Goal: Task Accomplishment & Management: Complete application form

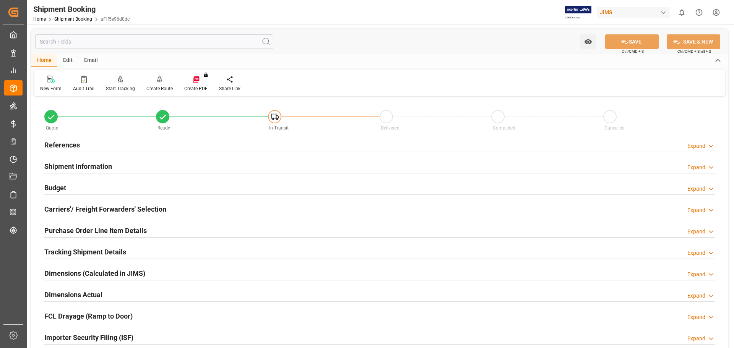
click at [60, 143] on h2 "References" at bounding box center [62, 145] width 36 height 10
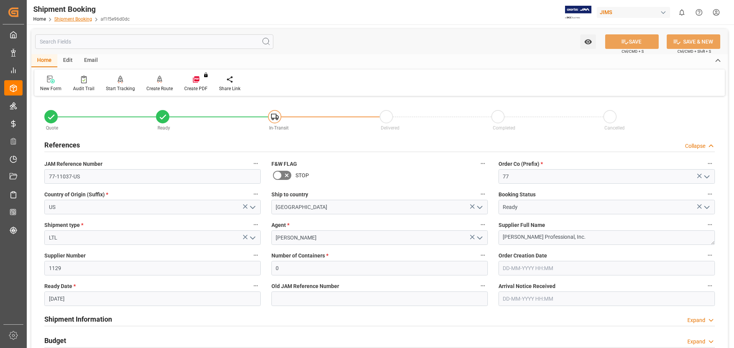
click at [67, 19] on link "Shipment Booking" at bounding box center [73, 18] width 38 height 5
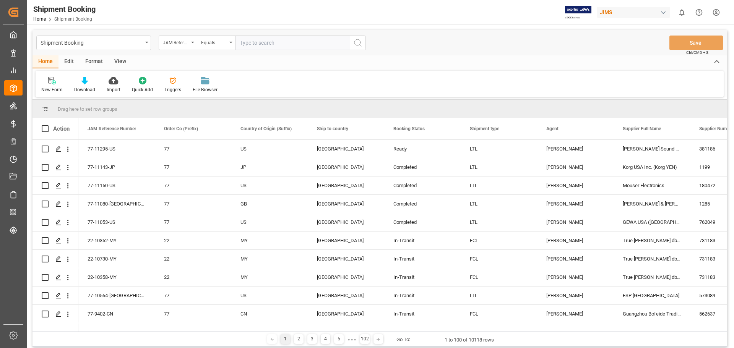
click at [252, 42] on input "text" at bounding box center [292, 43] width 115 height 15
type input "77-10253-US"
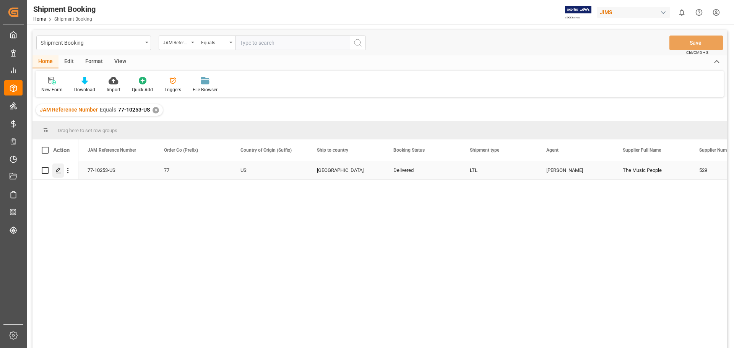
click at [61, 170] on icon "Press SPACE to select this row." at bounding box center [58, 170] width 6 height 6
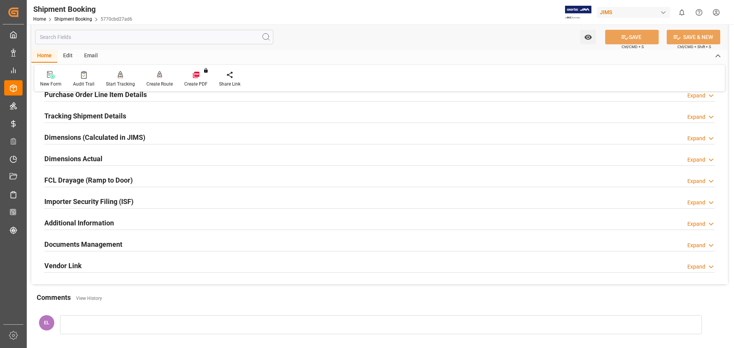
scroll to position [191, 0]
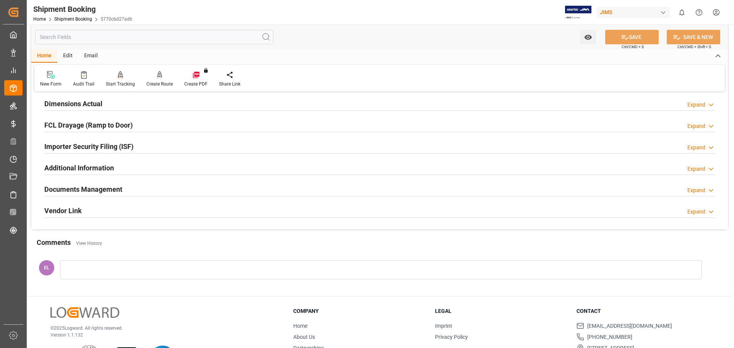
click at [85, 188] on h2 "Documents Management" at bounding box center [83, 189] width 78 height 10
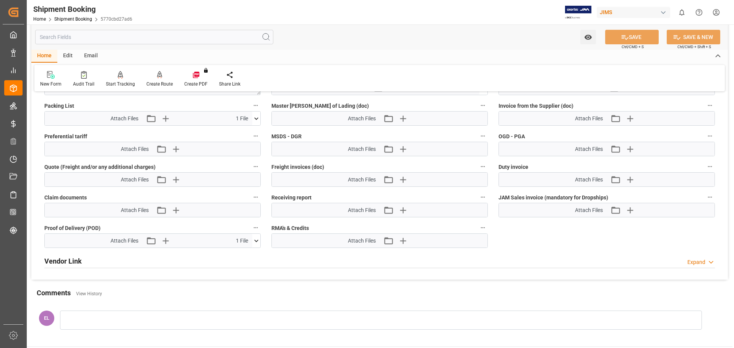
scroll to position [446, 0]
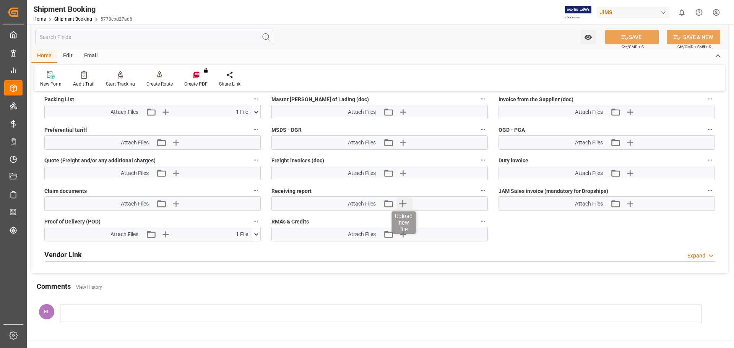
click at [400, 204] on icon "button" at bounding box center [402, 204] width 12 height 12
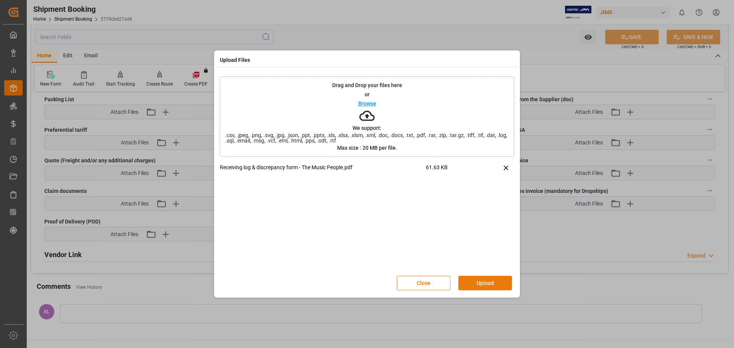
click at [477, 282] on button "Upload" at bounding box center [484, 283] width 53 height 15
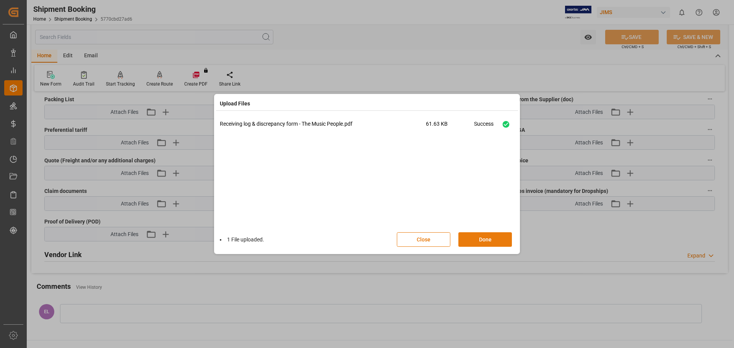
click at [477, 240] on button "Done" at bounding box center [484, 239] width 53 height 15
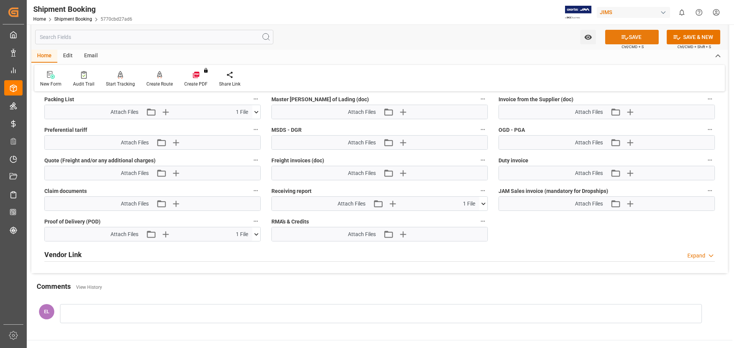
click at [627, 35] on icon at bounding box center [625, 37] width 8 height 8
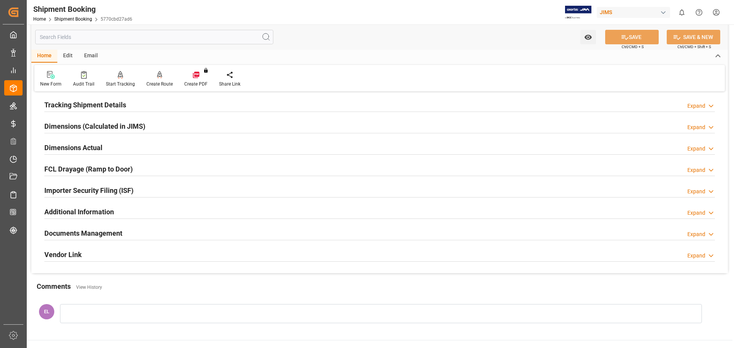
scroll to position [0, 0]
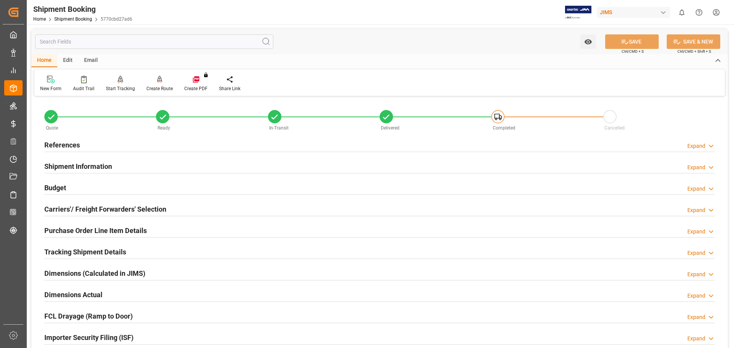
click at [71, 146] on h2 "References" at bounding box center [62, 145] width 36 height 10
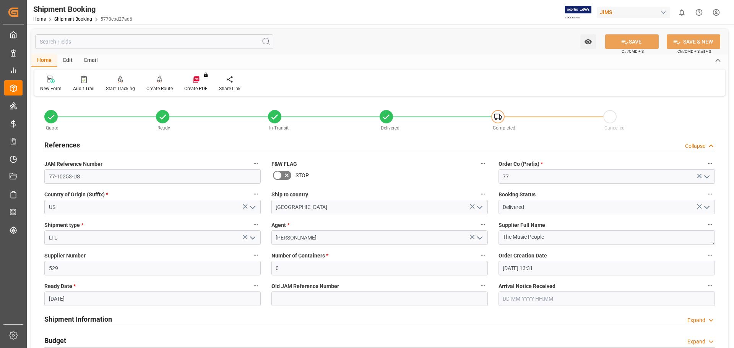
click at [71, 146] on h2 "References" at bounding box center [62, 145] width 36 height 10
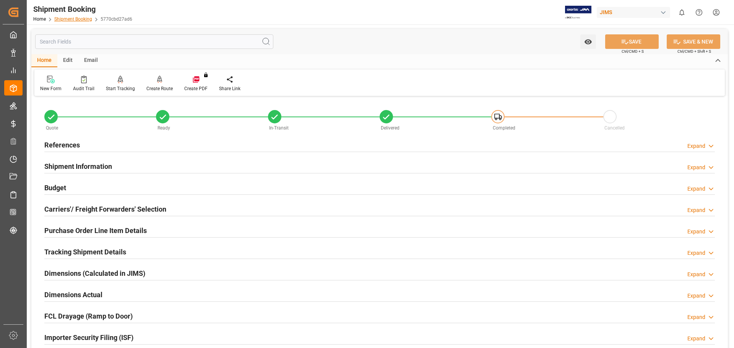
click at [79, 17] on link "Shipment Booking" at bounding box center [73, 18] width 38 height 5
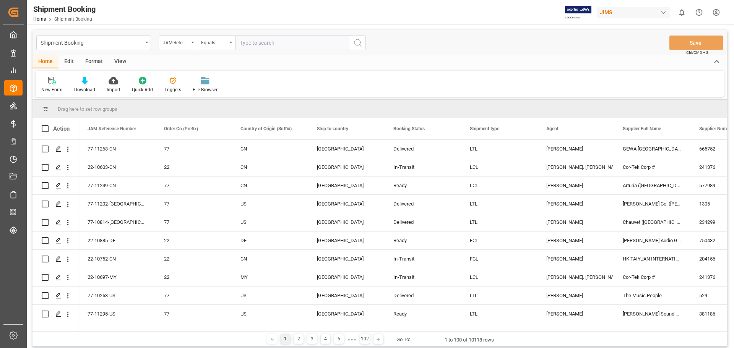
click at [260, 42] on input "text" at bounding box center [292, 43] width 115 height 15
drag, startPoint x: 249, startPoint y: 41, endPoint x: 260, endPoint y: 3, distance: 38.7
click at [249, 38] on input "22-+11313-" at bounding box center [292, 43] width 115 height 15
click at [284, 42] on input "22-11313-" at bounding box center [292, 43] width 115 height 15
type input "22-11313-US"
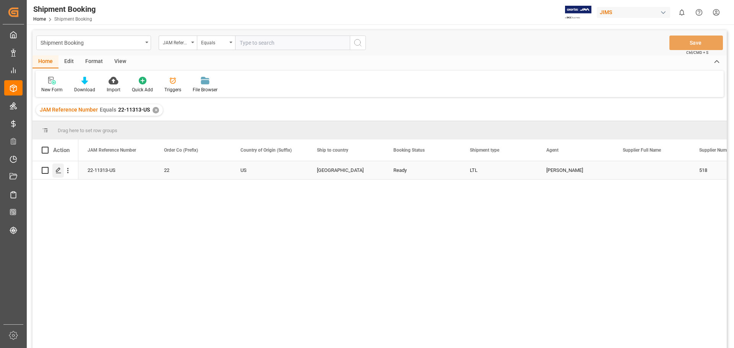
click at [57, 169] on icon "Press SPACE to select this row." at bounding box center [58, 170] width 6 height 6
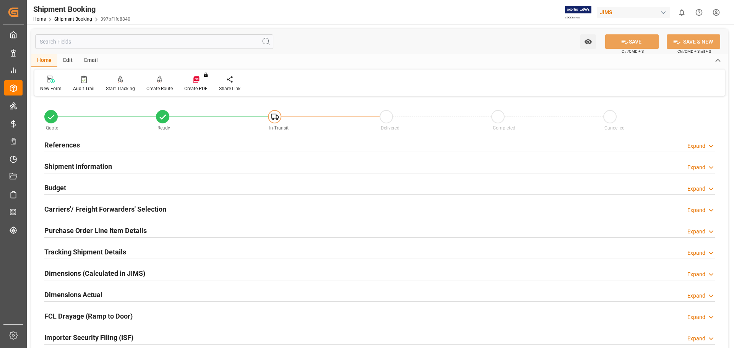
click at [59, 185] on h2 "Budget" at bounding box center [55, 188] width 22 height 10
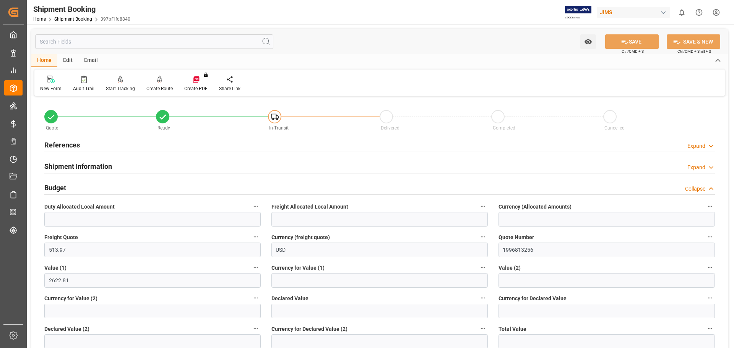
click at [55, 187] on h2 "Budget" at bounding box center [55, 188] width 22 height 10
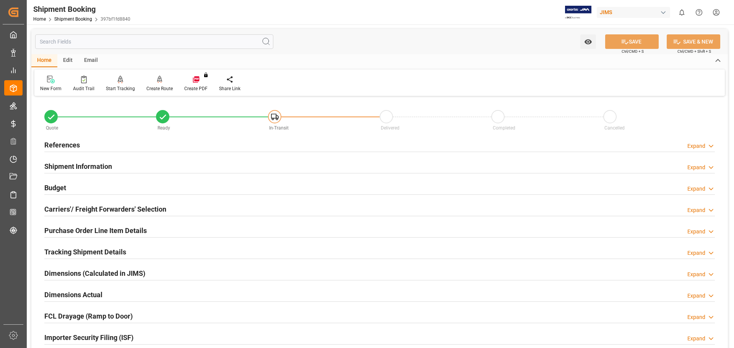
scroll to position [64, 0]
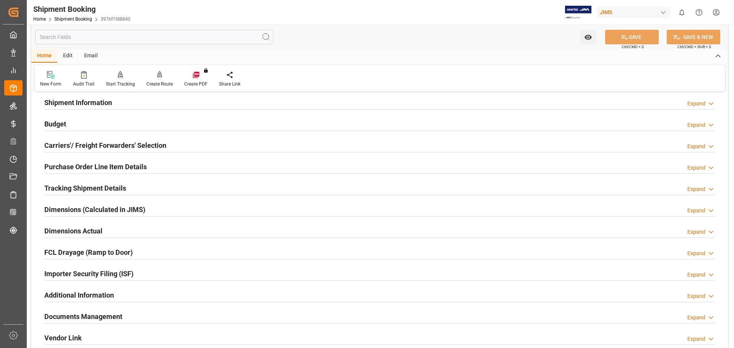
click at [103, 291] on h2 "Additional Information" at bounding box center [79, 295] width 70 height 10
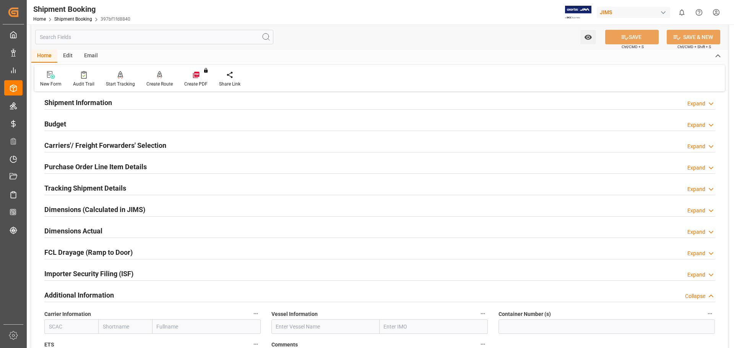
scroll to position [127, 0]
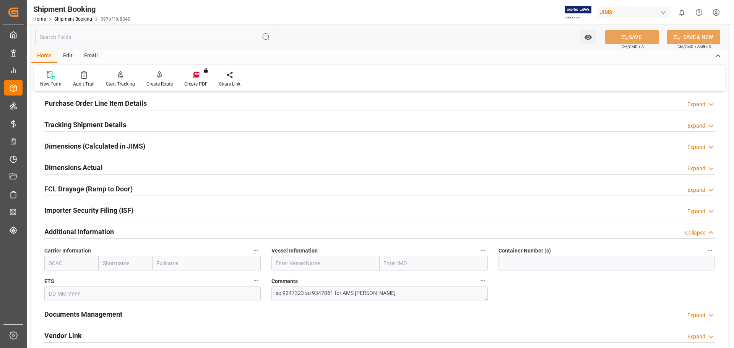
click at [70, 230] on h2 "Additional Information" at bounding box center [79, 232] width 70 height 10
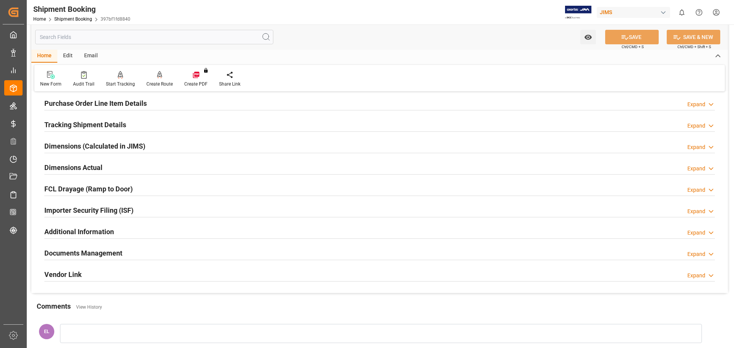
scroll to position [191, 0]
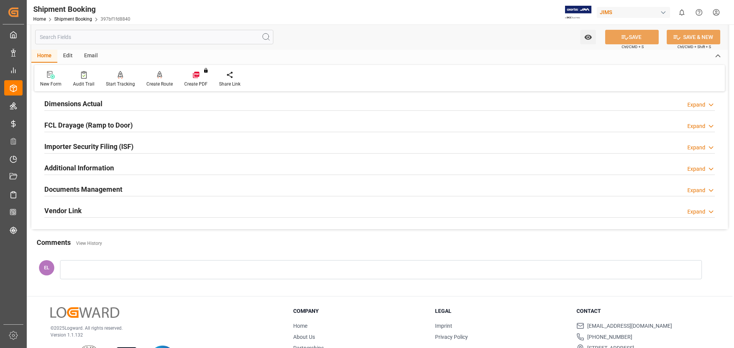
click at [79, 186] on h2 "Documents Management" at bounding box center [83, 189] width 78 height 10
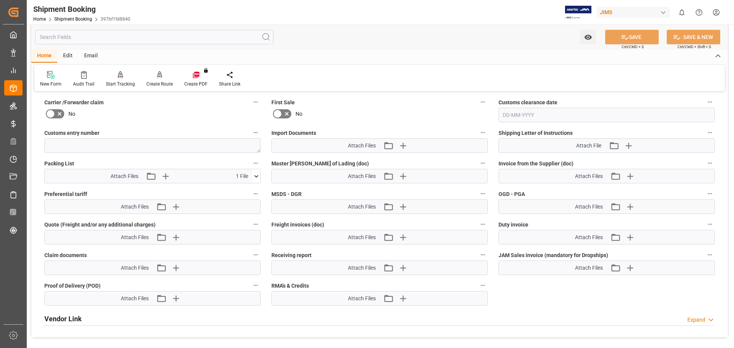
scroll to position [382, 0]
click at [399, 143] on icon "button" at bounding box center [402, 145] width 12 height 12
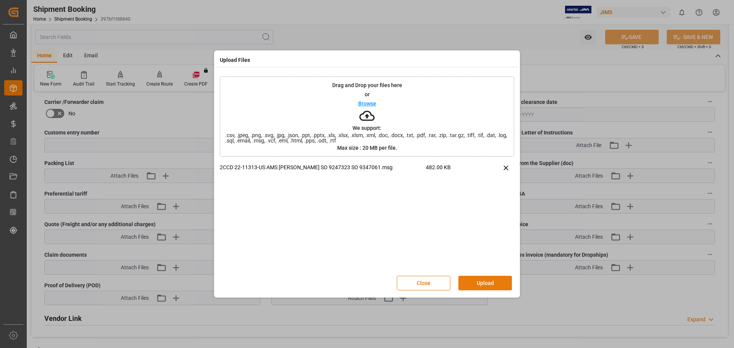
click at [481, 289] on button "Upload" at bounding box center [484, 283] width 53 height 15
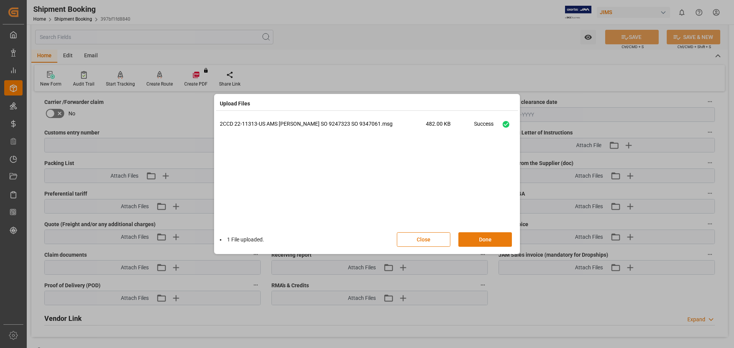
click at [478, 243] on button "Done" at bounding box center [484, 239] width 53 height 15
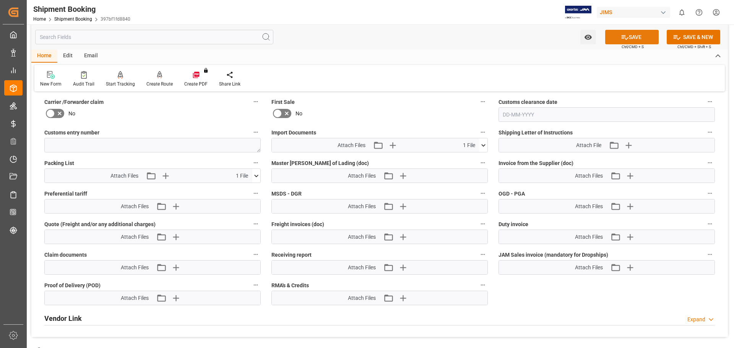
click at [629, 34] on button "SAVE" at bounding box center [631, 37] width 53 height 15
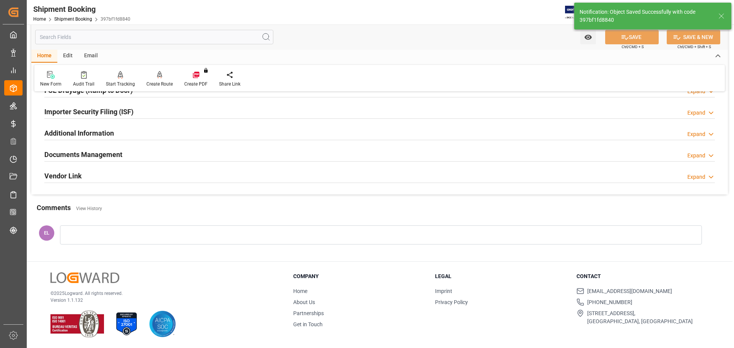
scroll to position [83, 0]
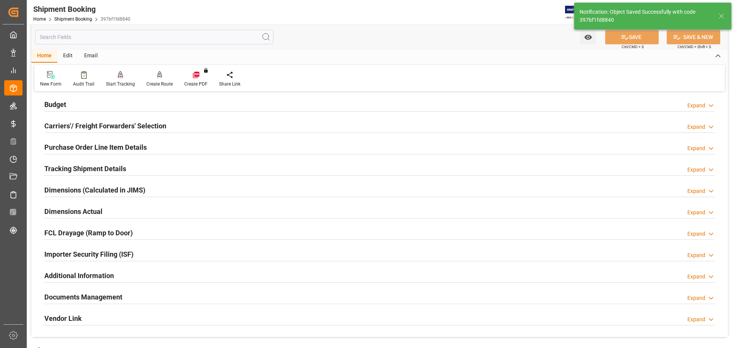
click at [111, 296] on h2 "Documents Management" at bounding box center [83, 297] width 78 height 10
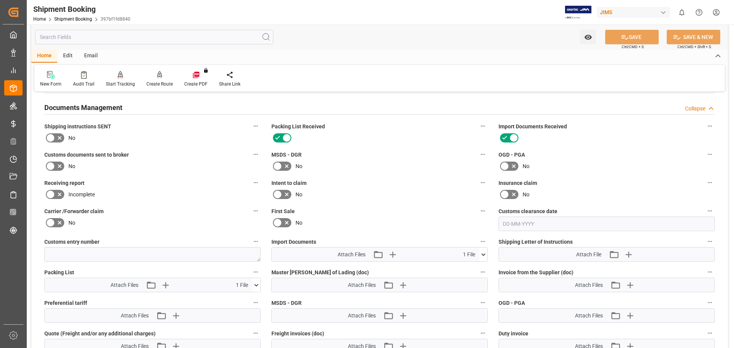
scroll to position [255, 0]
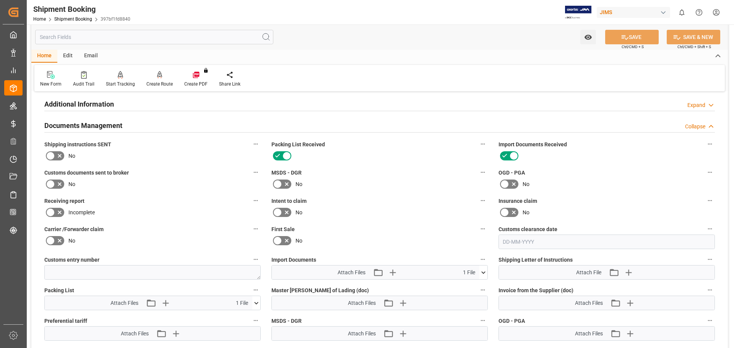
click at [53, 183] on icon at bounding box center [50, 184] width 9 height 9
click at [0, 0] on input "checkbox" at bounding box center [0, 0] width 0 height 0
click at [625, 37] on icon at bounding box center [625, 37] width 8 height 8
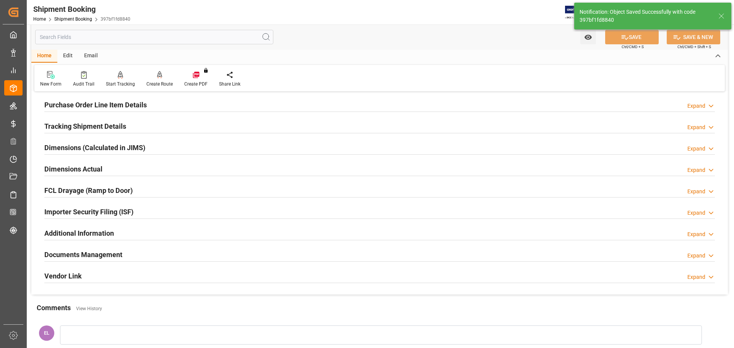
scroll to position [98, 0]
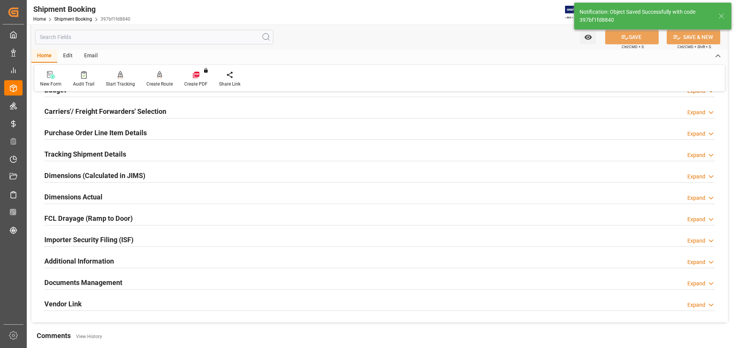
click at [84, 152] on h2 "Tracking Shipment Details" at bounding box center [85, 154] width 82 height 10
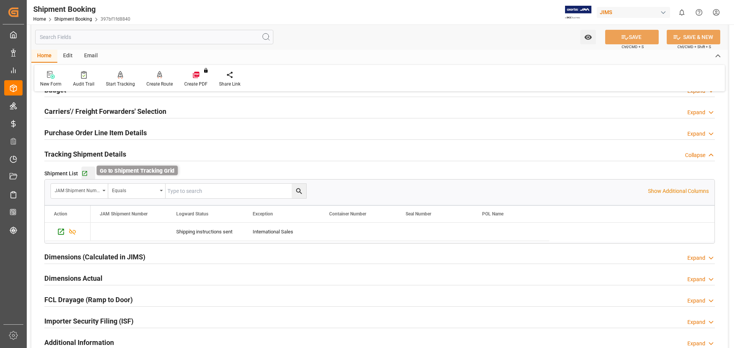
click at [83, 173] on icon "button" at bounding box center [84, 173] width 6 height 6
click at [64, 19] on link "Shipment Booking" at bounding box center [73, 18] width 38 height 5
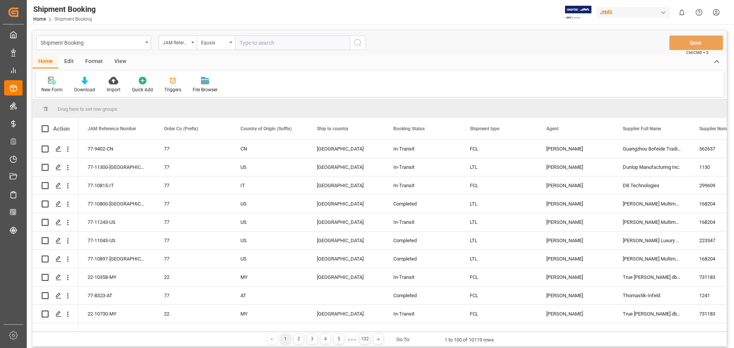
click at [53, 85] on div "New Form" at bounding box center [52, 84] width 33 height 17
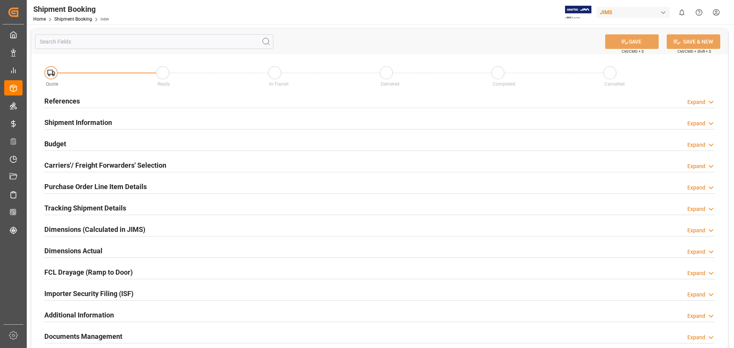
click at [71, 100] on h2 "References" at bounding box center [62, 101] width 36 height 10
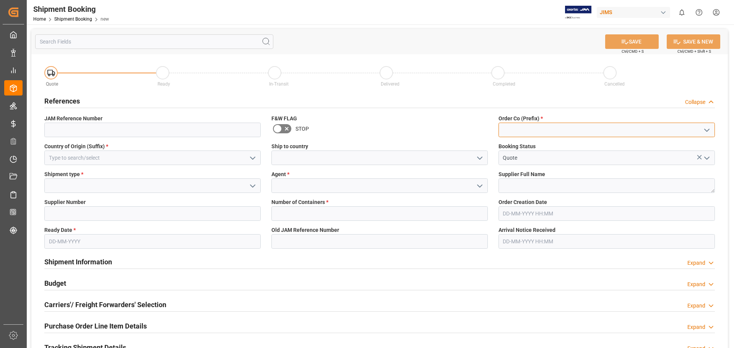
click at [513, 132] on input at bounding box center [606, 130] width 216 height 15
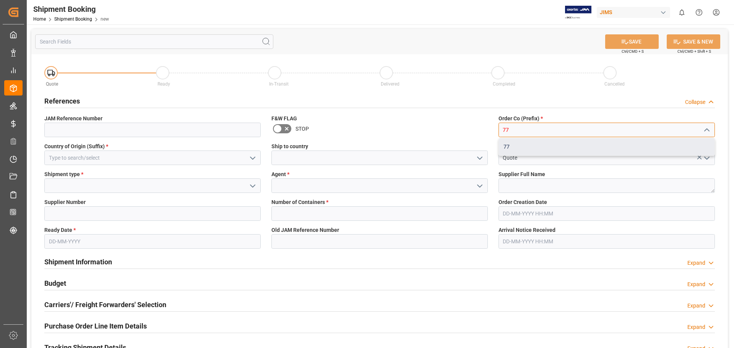
click at [509, 148] on div "77" at bounding box center [607, 146] width 216 height 17
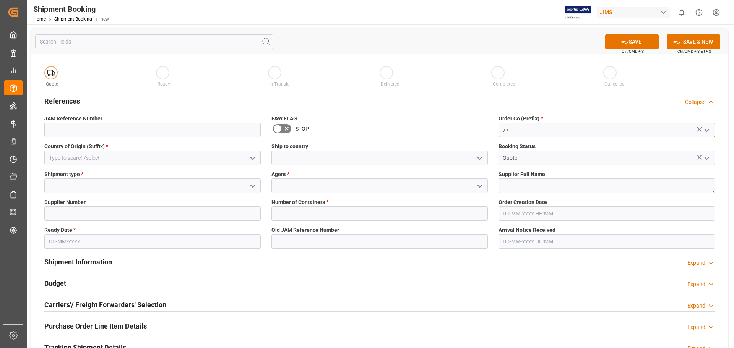
type input "77"
click at [300, 154] on input at bounding box center [379, 158] width 216 height 15
click at [480, 161] on icon "open menu" at bounding box center [479, 158] width 9 height 9
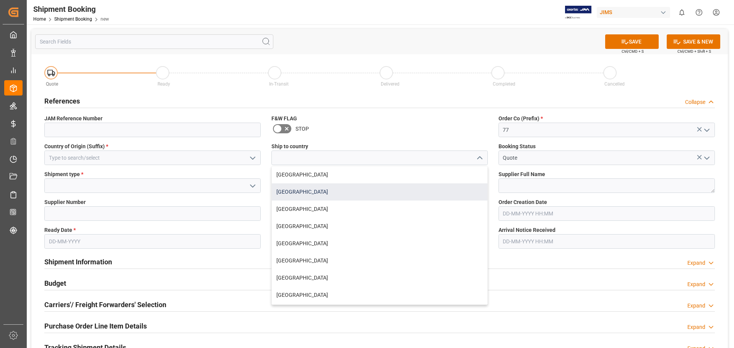
click at [374, 190] on div "[GEOGRAPHIC_DATA]" at bounding box center [380, 191] width 216 height 17
type input "[GEOGRAPHIC_DATA]"
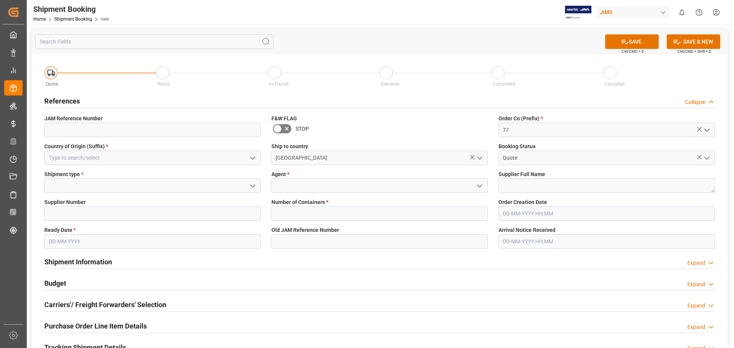
click at [255, 182] on icon "open menu" at bounding box center [252, 186] width 9 height 9
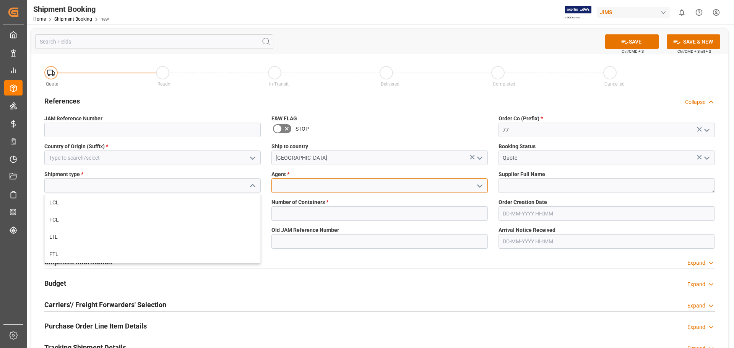
click at [290, 184] on input at bounding box center [379, 185] width 216 height 15
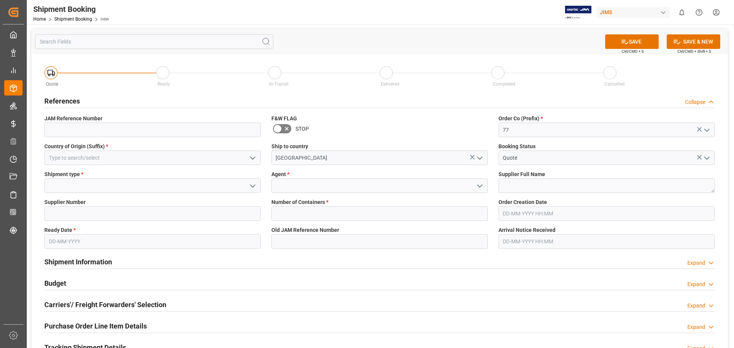
click at [481, 188] on icon "open menu" at bounding box center [479, 186] width 9 height 9
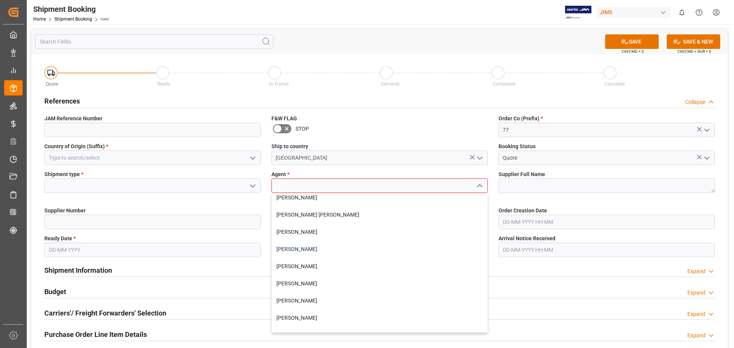
scroll to position [64, 0]
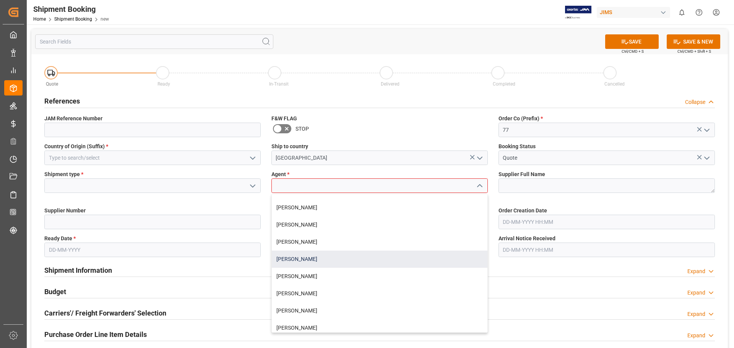
click at [318, 256] on div "[PERSON_NAME]" at bounding box center [380, 259] width 216 height 17
type input "[PERSON_NAME]"
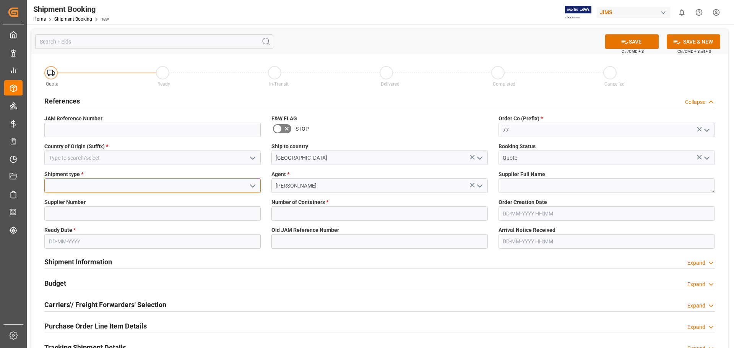
click at [162, 186] on input at bounding box center [152, 185] width 216 height 15
click at [253, 186] on icon "open menu" at bounding box center [252, 186] width 9 height 9
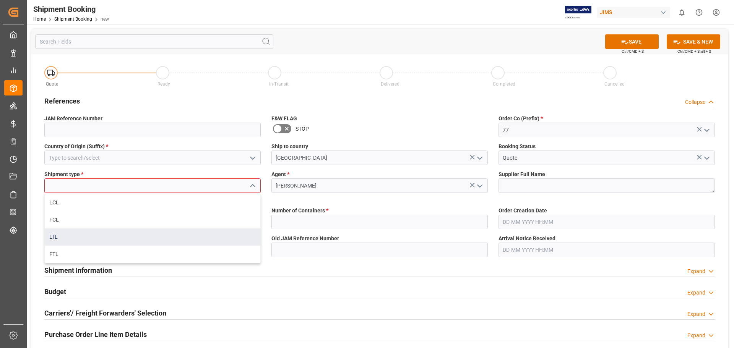
click at [193, 232] on div "LTL" at bounding box center [153, 237] width 216 height 17
type input "LTL"
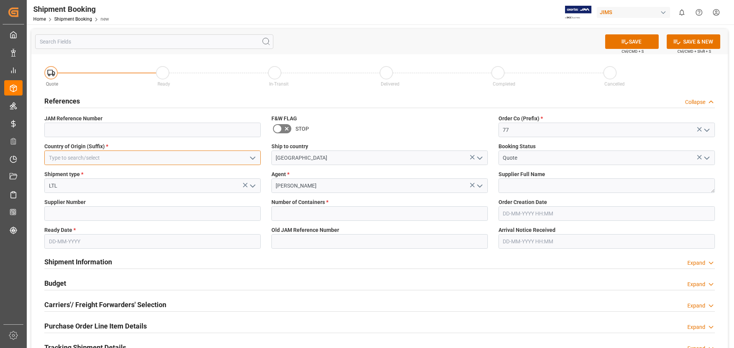
click at [104, 160] on input at bounding box center [152, 158] width 216 height 15
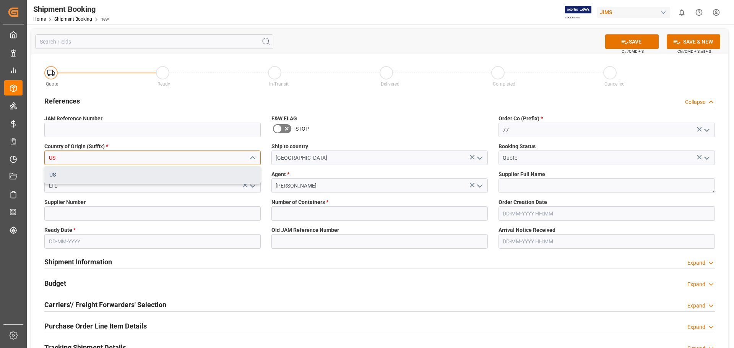
click at [196, 177] on div "US" at bounding box center [153, 174] width 216 height 17
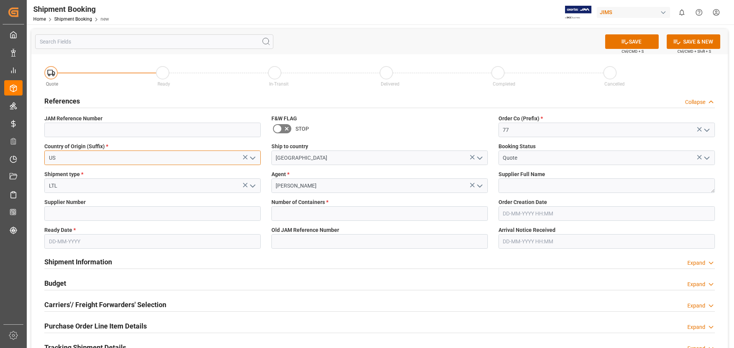
type input "US"
click at [137, 210] on input at bounding box center [152, 213] width 216 height 15
type input "381186"
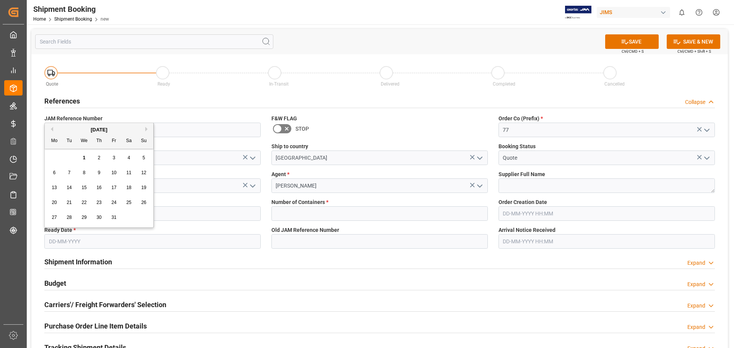
click at [58, 238] on input "text" at bounding box center [152, 241] width 216 height 15
click at [99, 158] on span "2" at bounding box center [99, 157] width 3 height 5
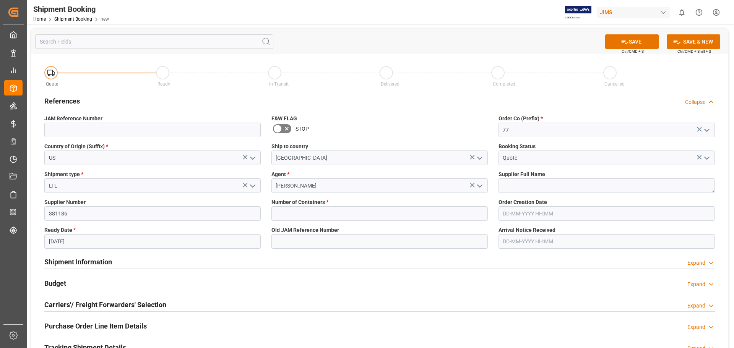
type input "[DATE]"
click at [323, 217] on input "text" at bounding box center [379, 213] width 216 height 15
type input "0"
click at [631, 44] on button "SAVE" at bounding box center [631, 41] width 53 height 15
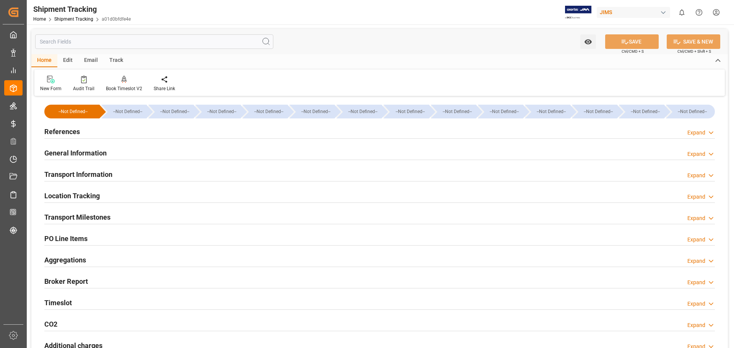
scroll to position [64, 0]
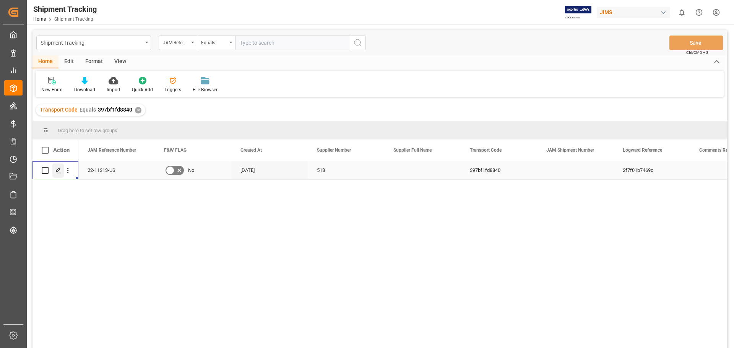
click at [59, 171] on icon "Press SPACE to select this row." at bounding box center [58, 170] width 6 height 6
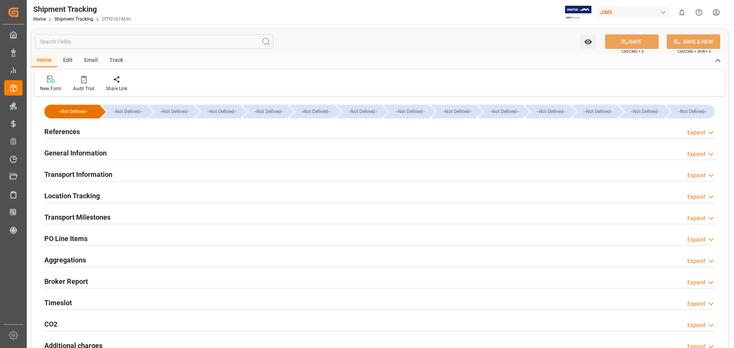
type input "30-09-2025"
click at [64, 128] on h2 "References" at bounding box center [62, 131] width 36 height 10
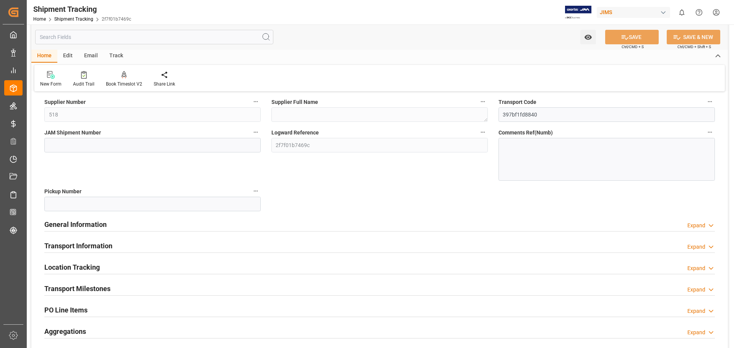
scroll to position [127, 0]
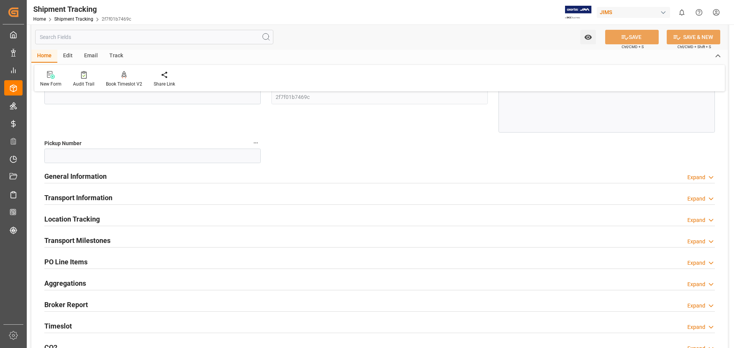
click at [76, 175] on h2 "General Information" at bounding box center [75, 176] width 62 height 10
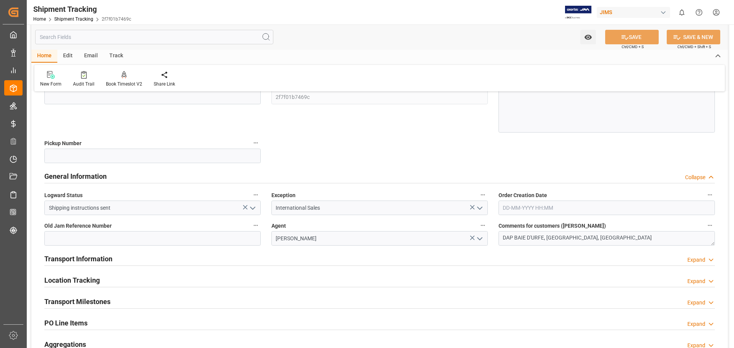
click at [86, 259] on h2 "Transport Information" at bounding box center [78, 259] width 68 height 10
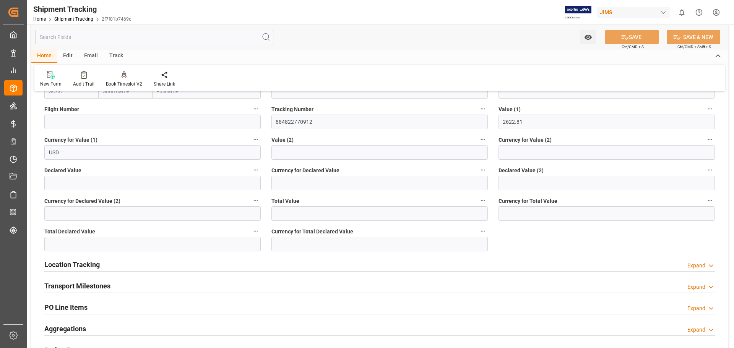
scroll to position [446, 0]
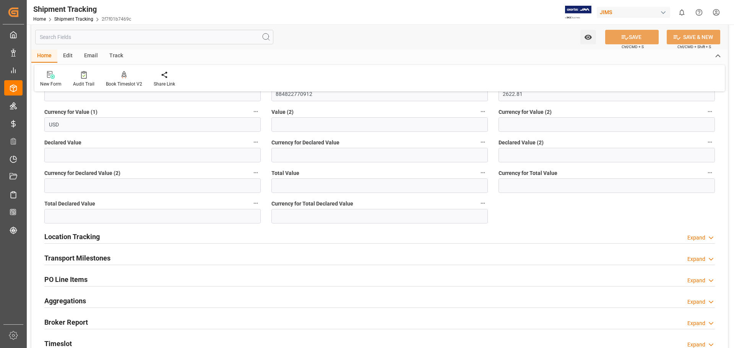
click at [88, 237] on h2 "Location Tracking" at bounding box center [71, 237] width 55 height 10
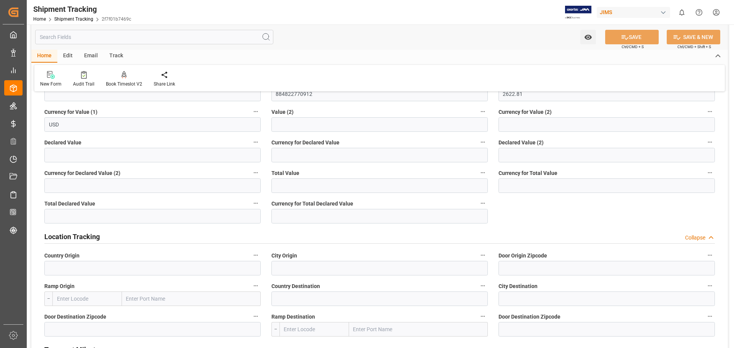
click at [88, 237] on h2 "Location Tracking" at bounding box center [71, 237] width 55 height 10
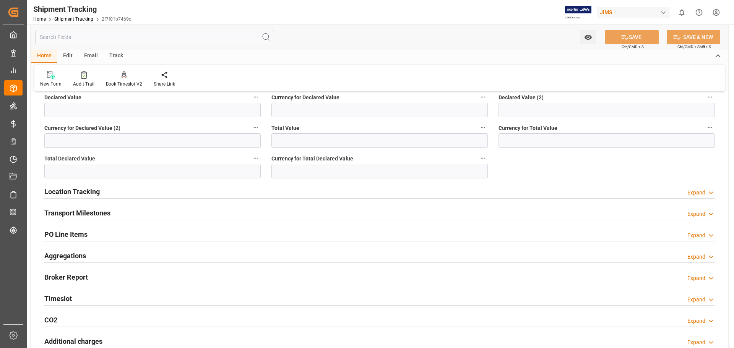
scroll to position [509, 0]
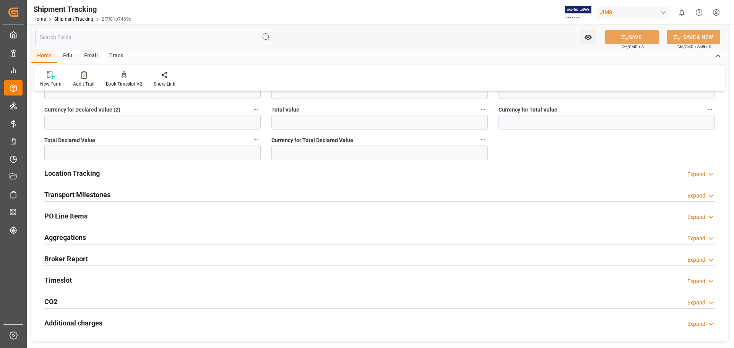
click at [91, 185] on div "Transport Milestones Expand" at bounding box center [379, 194] width 681 height 21
click at [83, 200] on h2 "Transport Milestones" at bounding box center [77, 195] width 66 height 10
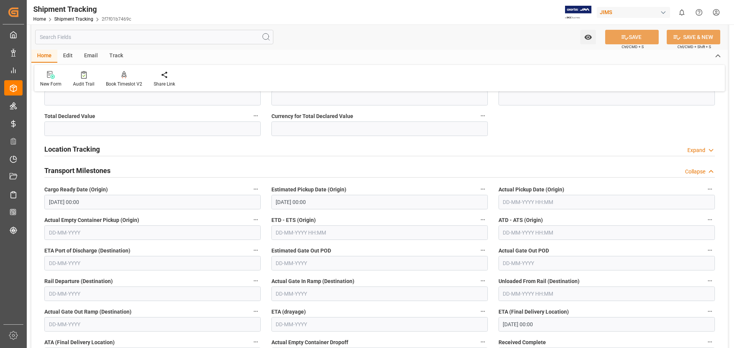
scroll to position [700, 0]
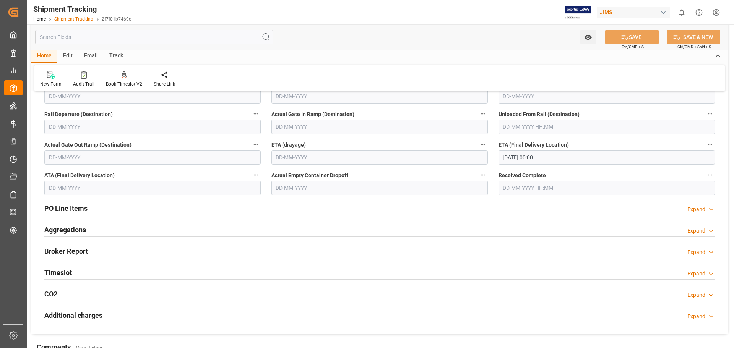
click at [68, 21] on link "Shipment Tracking" at bounding box center [73, 18] width 39 height 5
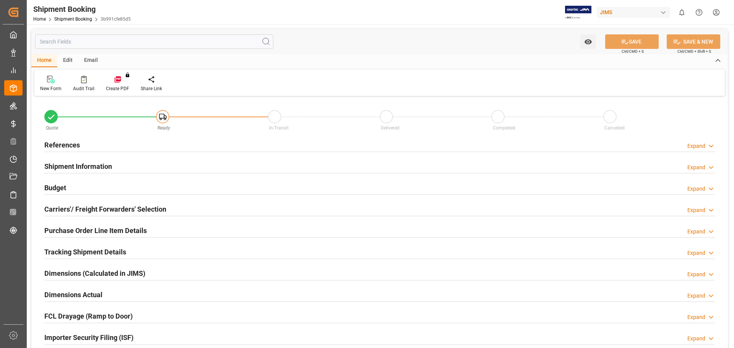
type input "0"
type input "[DATE]"
click at [69, 145] on h2 "References" at bounding box center [62, 145] width 36 height 10
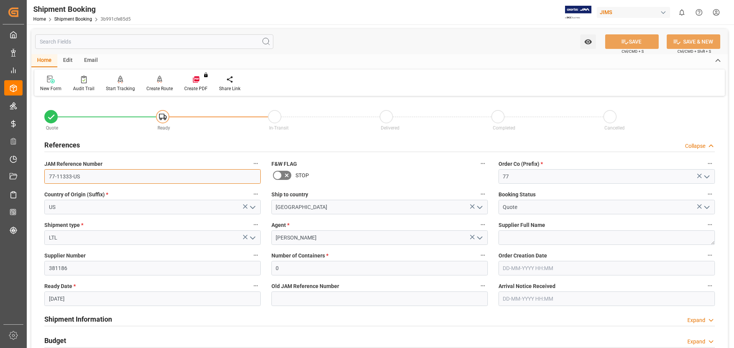
drag, startPoint x: 87, startPoint y: 181, endPoint x: 18, endPoint y: 167, distance: 70.1
click at [19, 169] on div "Created by potrace 1.15, written by [PERSON_NAME] [DATE]-[DATE] Created by potr…" at bounding box center [367, 174] width 734 height 348
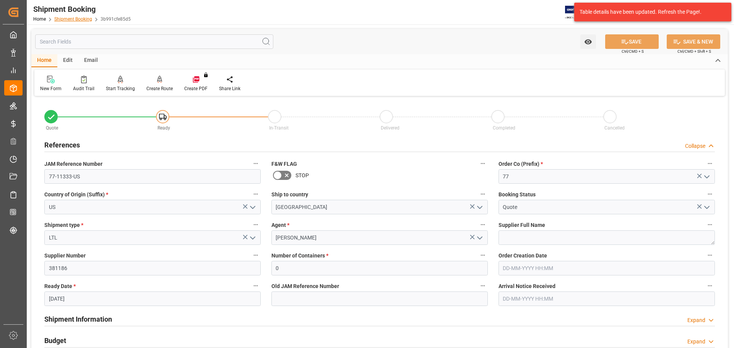
click at [62, 18] on link "Shipment Booking" at bounding box center [73, 18] width 38 height 5
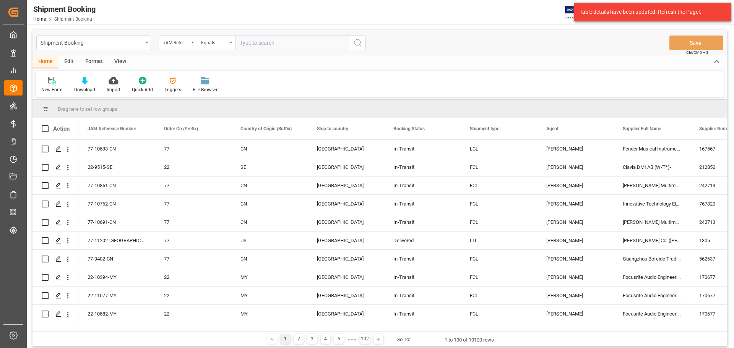
click at [264, 45] on input "text" at bounding box center [292, 43] width 115 height 15
type input "77-10863-US"
click at [353, 45] on icon "search button" at bounding box center [357, 42] width 9 height 9
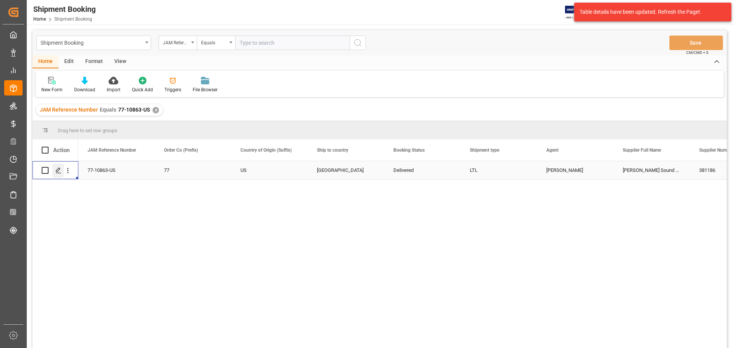
click at [59, 172] on icon "Press SPACE to select this row." at bounding box center [58, 170] width 6 height 6
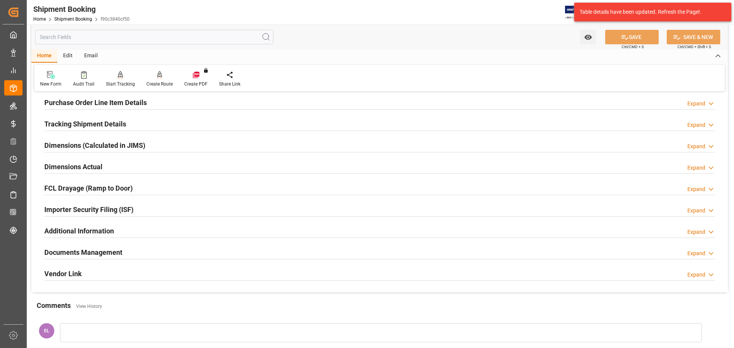
scroll to position [225, 0]
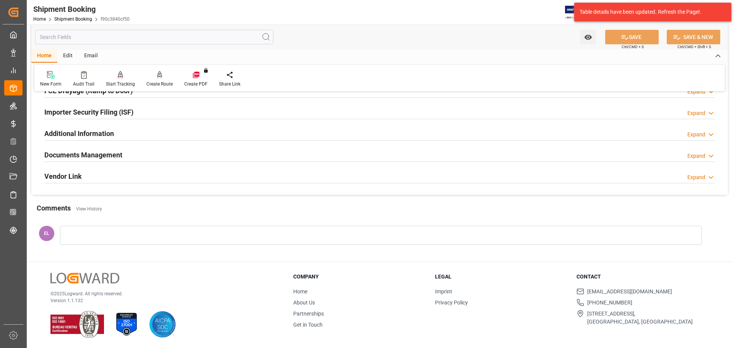
click at [79, 155] on h2 "Documents Management" at bounding box center [83, 155] width 78 height 10
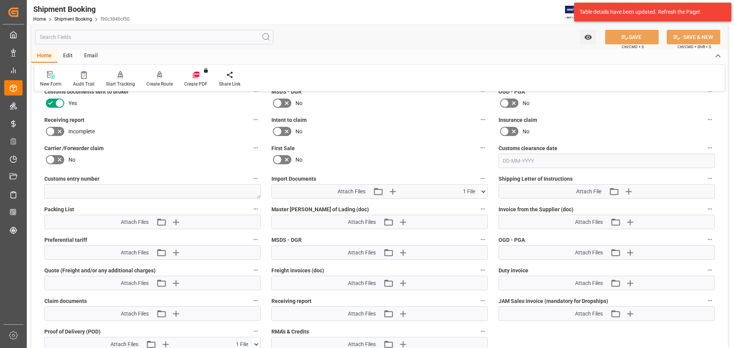
scroll to position [353, 0]
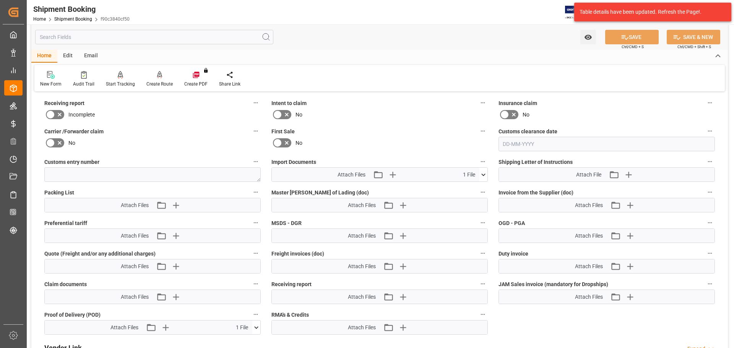
click at [485, 176] on icon at bounding box center [483, 175] width 8 height 8
click at [309, 187] on div "2CCD 77-10863-US _RU...734592.msg" at bounding box center [379, 189] width 207 height 8
click at [462, 188] on icon at bounding box center [463, 189] width 8 height 8
